Goal: Check status: Check status

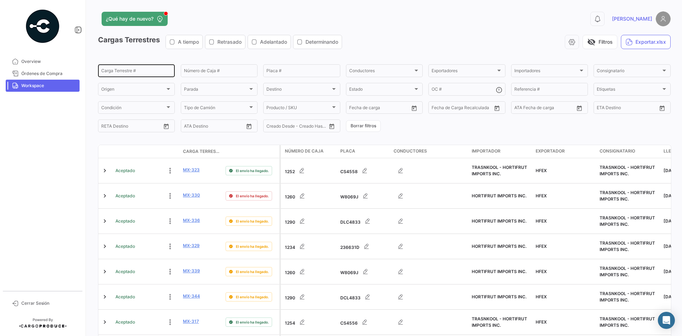
click at [126, 72] on input "Carga Terrestre #" at bounding box center [136, 71] width 70 height 5
paste input "0356"
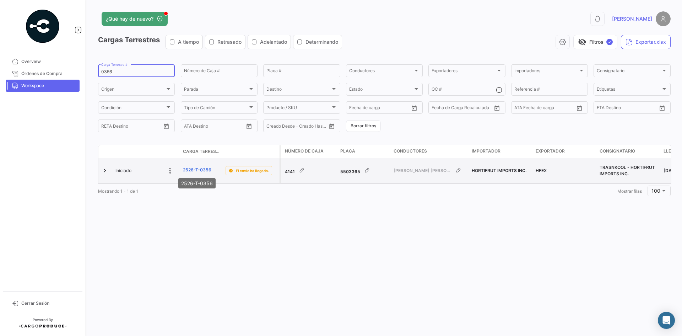
type input "0356"
click at [209, 170] on link "2526-T-0356" at bounding box center [197, 170] width 28 height 6
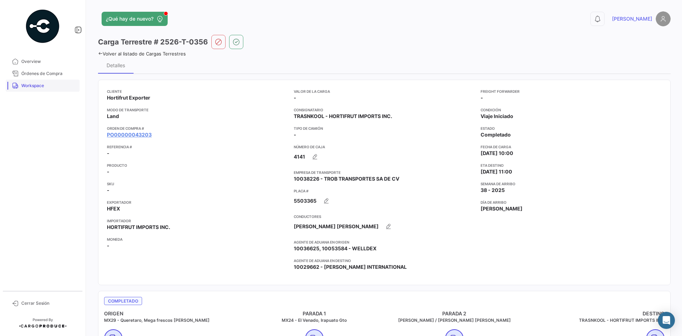
click at [43, 86] on span "Workspace" at bounding box center [48, 85] width 55 height 6
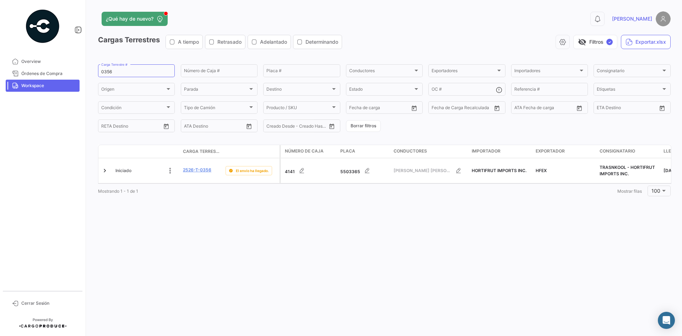
click at [52, 88] on span "Workspace" at bounding box center [48, 85] width 55 height 6
click at [47, 83] on span "Workspace" at bounding box center [48, 85] width 55 height 6
click at [38, 60] on span "Overview" at bounding box center [48, 61] width 55 height 6
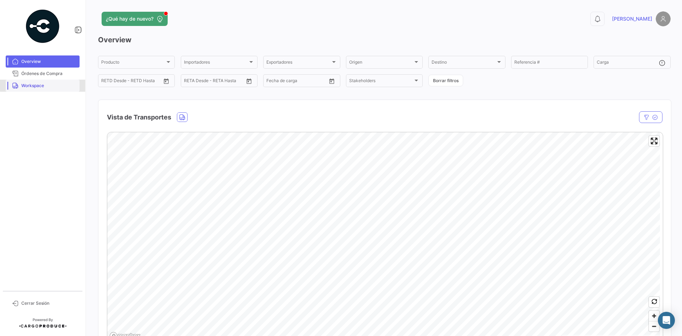
click at [44, 85] on span "Workspace" at bounding box center [48, 85] width 55 height 6
